Goal: Complete application form: Complete application form

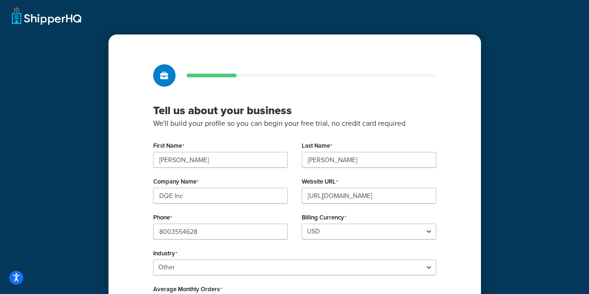
select select "25"
select select "1"
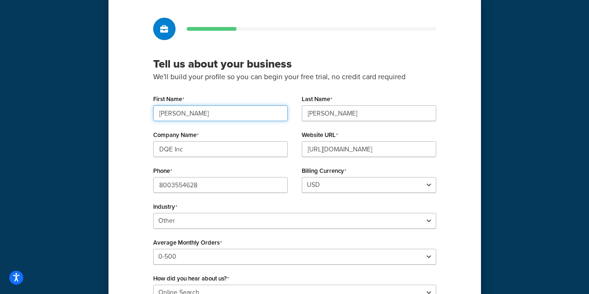
click at [229, 117] on input "[PERSON_NAME]" at bounding box center [220, 113] width 134 height 16
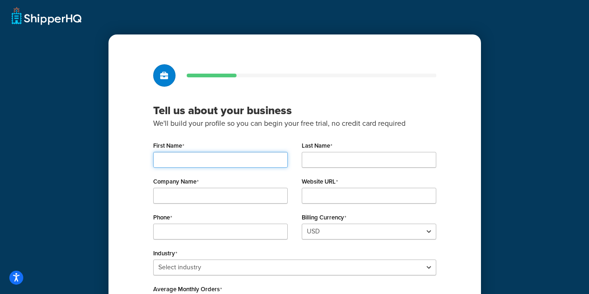
click at [173, 163] on input "First Name" at bounding box center [220, 160] width 134 height 16
type input "[PERSON_NAME]"
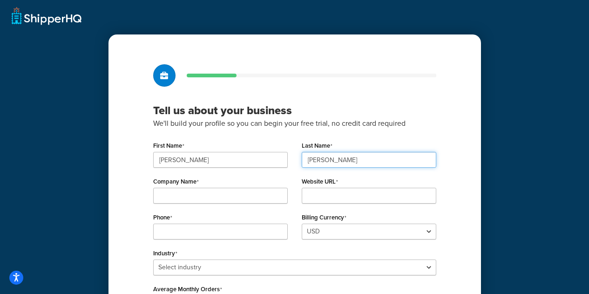
type input "[PERSON_NAME]"
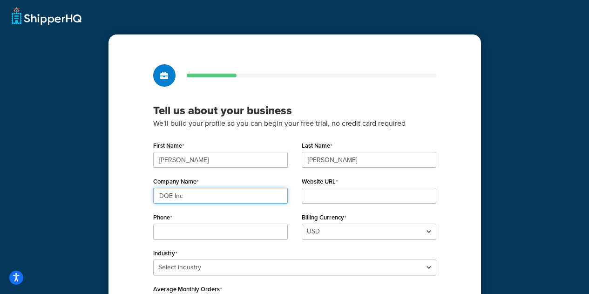
type input "DQE Inc"
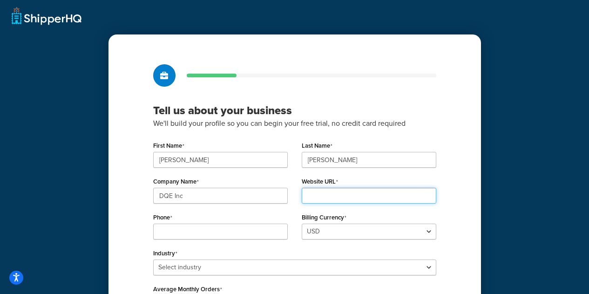
click at [349, 201] on input "Website URL" at bounding box center [369, 196] width 134 height 16
paste input "[URL][DOMAIN_NAME]"
type input "[URL][DOMAIN_NAME]"
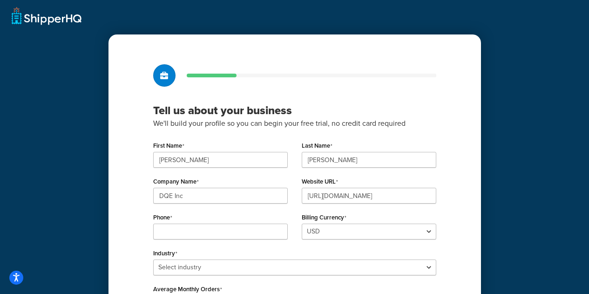
click at [221, 221] on div "Phone" at bounding box center [220, 224] width 134 height 29
click at [219, 229] on input "Phone" at bounding box center [220, 231] width 134 height 16
type input "8003554628"
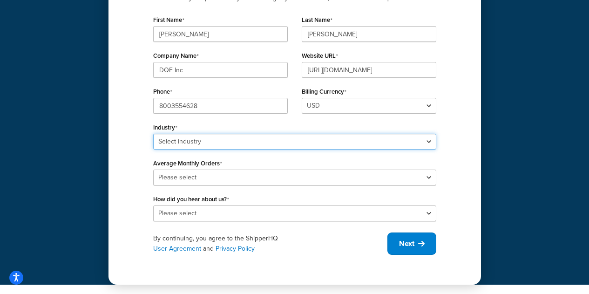
click at [247, 141] on select "Select industry Automotive Adult Agriculture Alcohol, Tobacco & CBD Arts & Craf…" at bounding box center [294, 142] width 283 height 16
select select "25"
click at [153, 134] on select "Select industry Automotive Adult Agriculture Alcohol, Tobacco & CBD Arts & Craf…" at bounding box center [294, 142] width 283 height 16
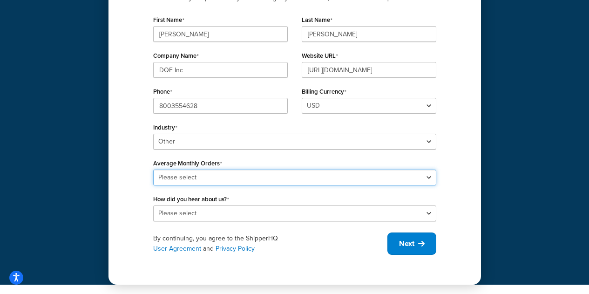
click at [216, 175] on select "Please select 0-500 501-1,000 1,001-10,000 10,001-20,000 Over 20,000" at bounding box center [294, 177] width 283 height 16
select select "1"
click at [153, 169] on select "Please select 0-500 501-1,000 1,001-10,000 10,001-20,000 Over 20,000" at bounding box center [294, 177] width 283 height 16
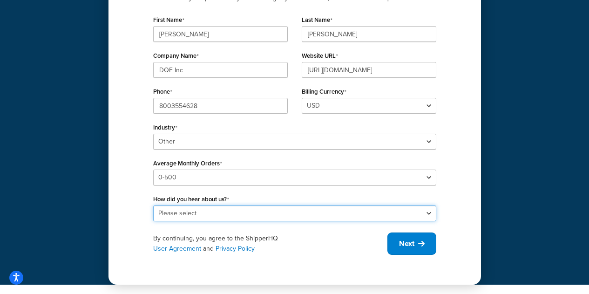
click at [215, 206] on select "Please select Online Search App Store or Marketplace Listing Referred by Agency…" at bounding box center [294, 213] width 283 height 16
select select "10"
click at [153, 205] on select "Please select Online Search App Store or Marketplace Listing Referred by Agency…" at bounding box center [294, 213] width 283 height 16
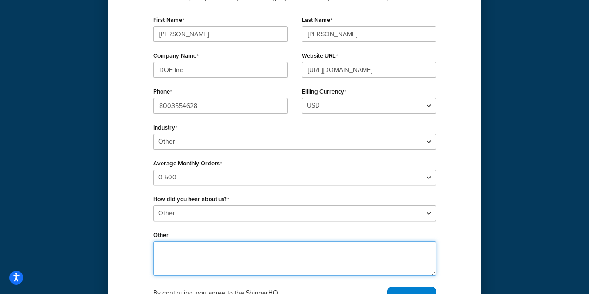
click at [194, 241] on textarea "Other" at bounding box center [294, 258] width 283 height 34
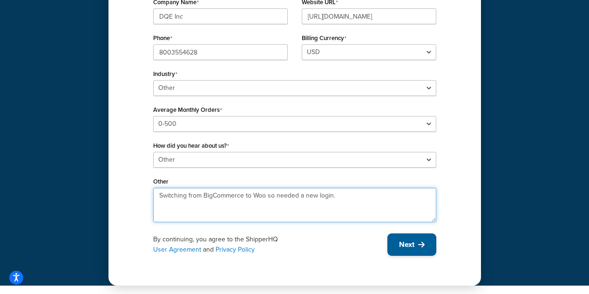
scroll to position [180, 0]
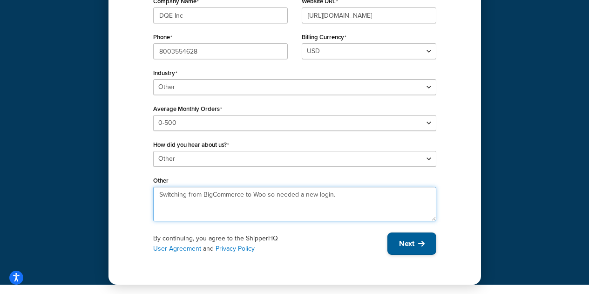
type textarea "Switching from BigCommerce to Woo so needed a new login."
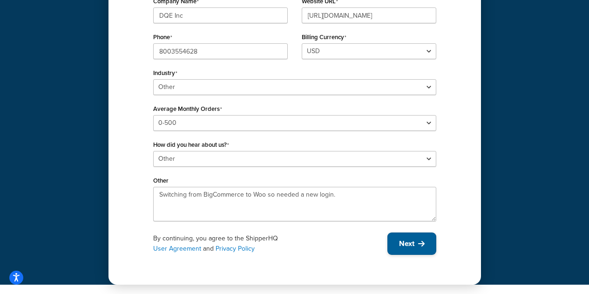
click at [399, 245] on span "Next" at bounding box center [406, 243] width 15 height 10
click at [416, 238] on button "Next" at bounding box center [411, 243] width 49 height 22
click at [416, 255] on div "Tell us about your business We'll build your profile so you can begin your free…" at bounding box center [294, 69] width 372 height 430
click at [416, 242] on button "Next" at bounding box center [411, 243] width 49 height 22
click at [402, 246] on span "Next" at bounding box center [406, 243] width 15 height 10
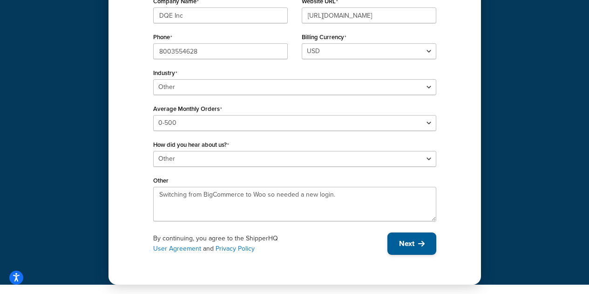
click at [401, 237] on button "Next" at bounding box center [411, 243] width 49 height 22
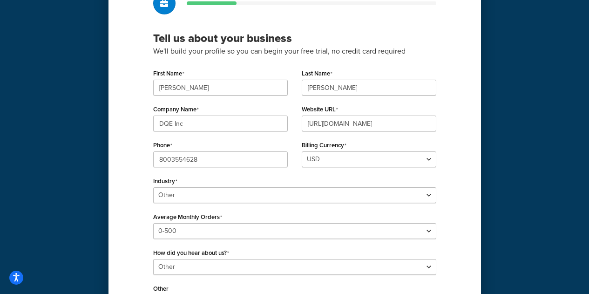
scroll to position [0, 0]
